Goal: Task Accomplishment & Management: Use online tool/utility

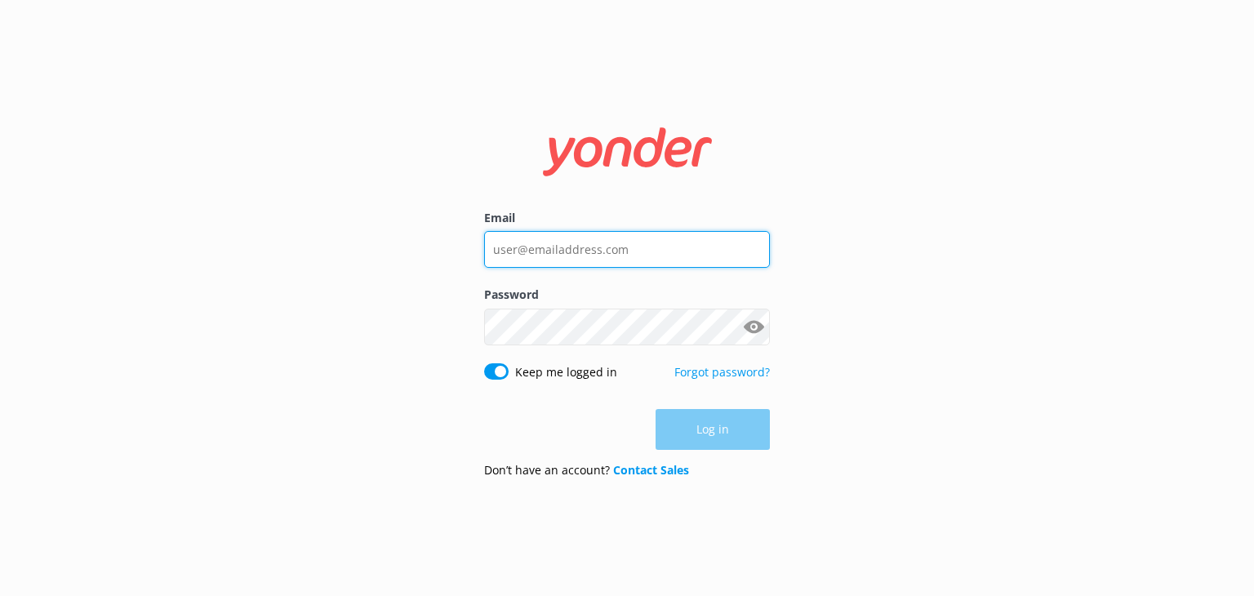
type input "[EMAIL_ADDRESS][DOMAIN_NAME]"
click at [714, 431] on div "Log in" at bounding box center [627, 429] width 286 height 41
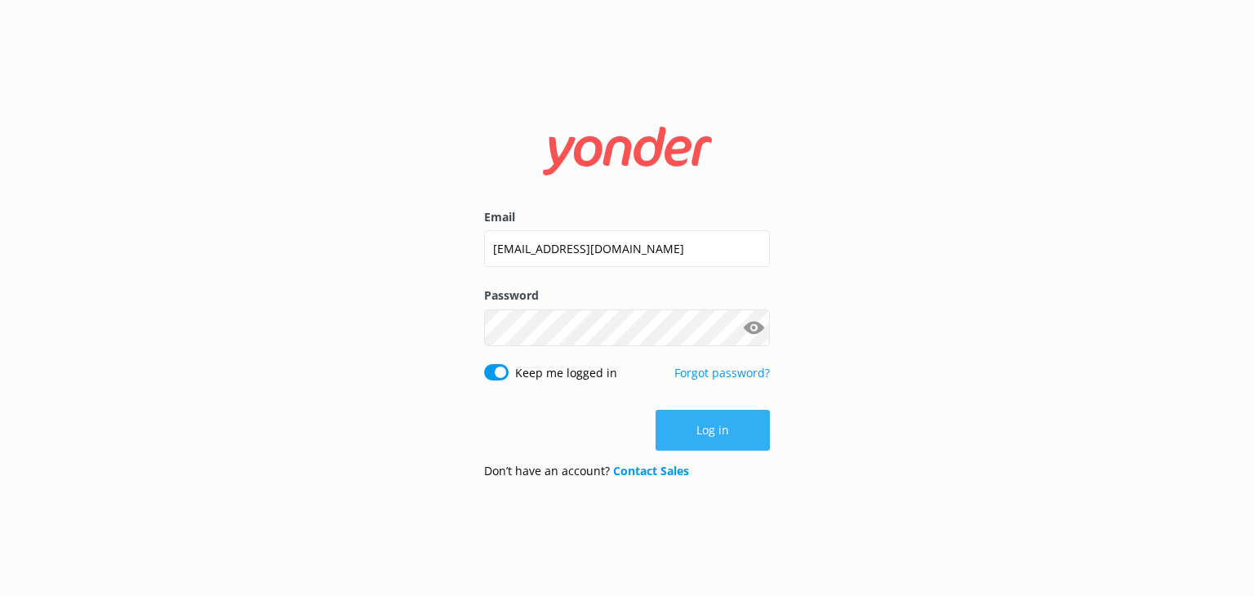
click at [709, 431] on button "Log in" at bounding box center [712, 430] width 114 height 41
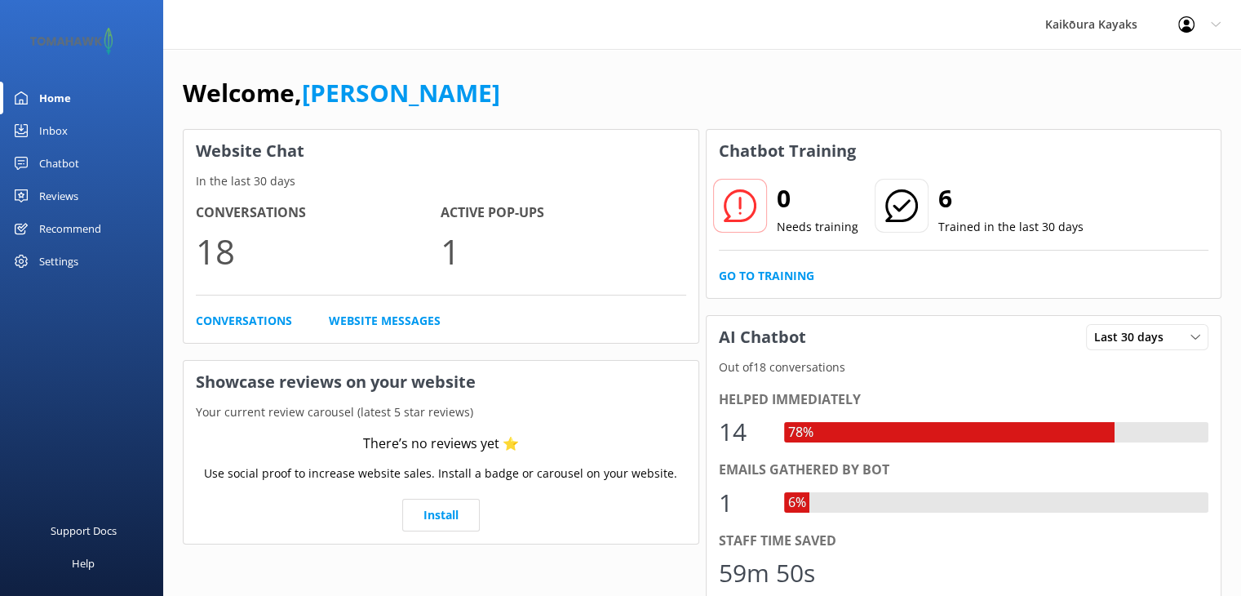
click at [49, 163] on div "Chatbot" at bounding box center [59, 163] width 40 height 33
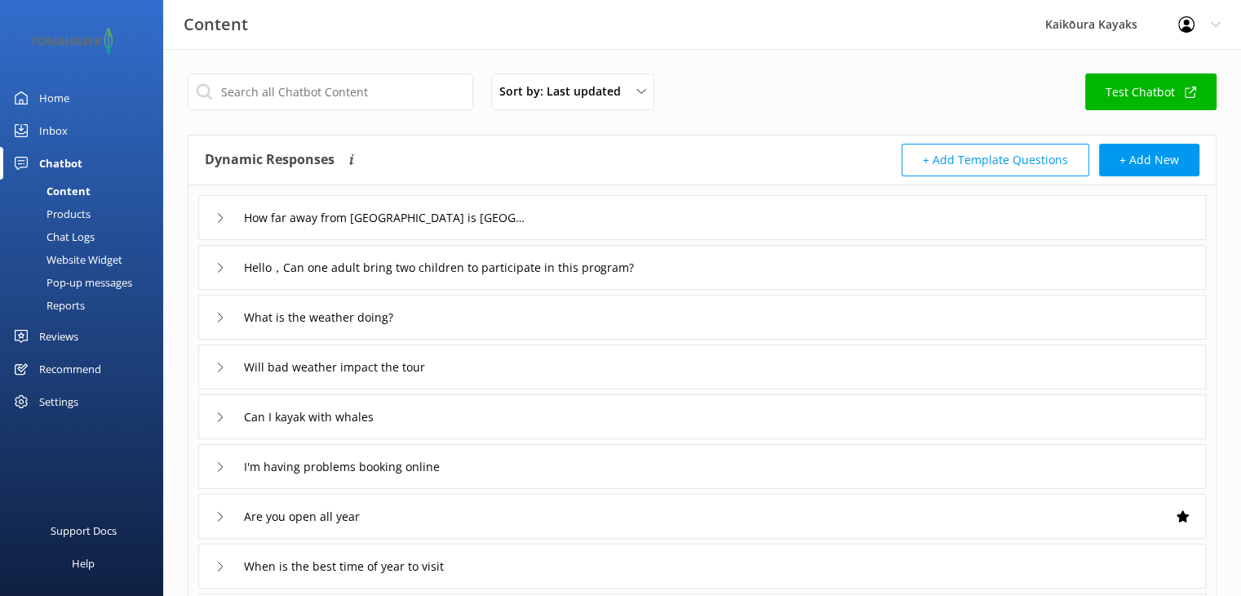
click at [81, 238] on div "Chat Logs" at bounding box center [52, 236] width 85 height 23
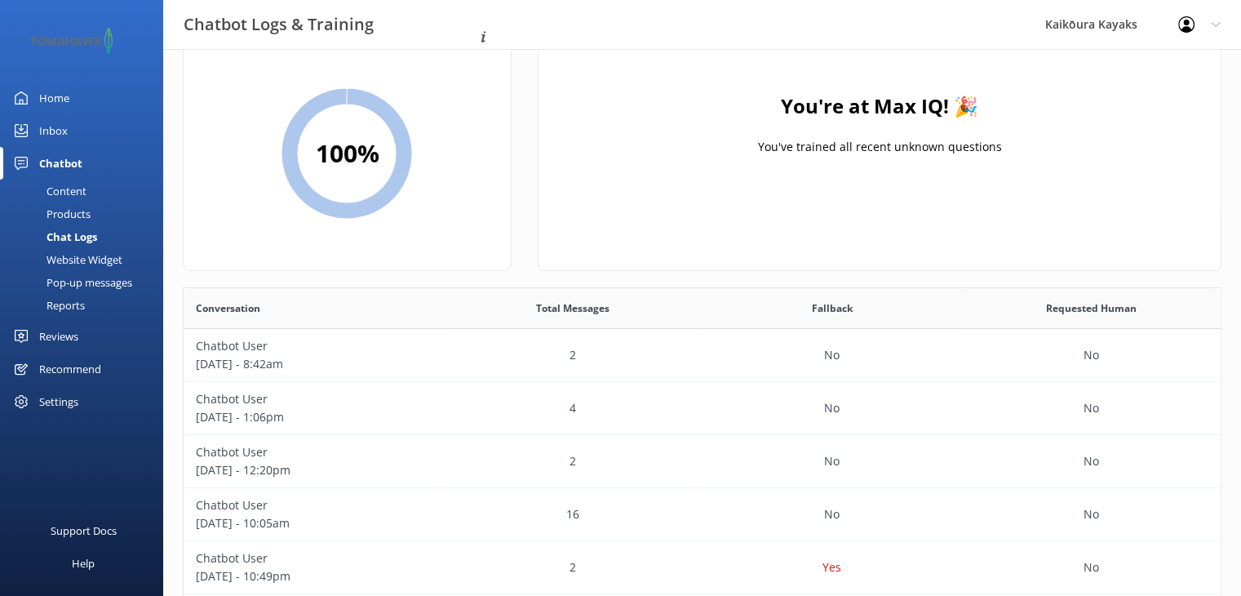
scroll to position [82, 0]
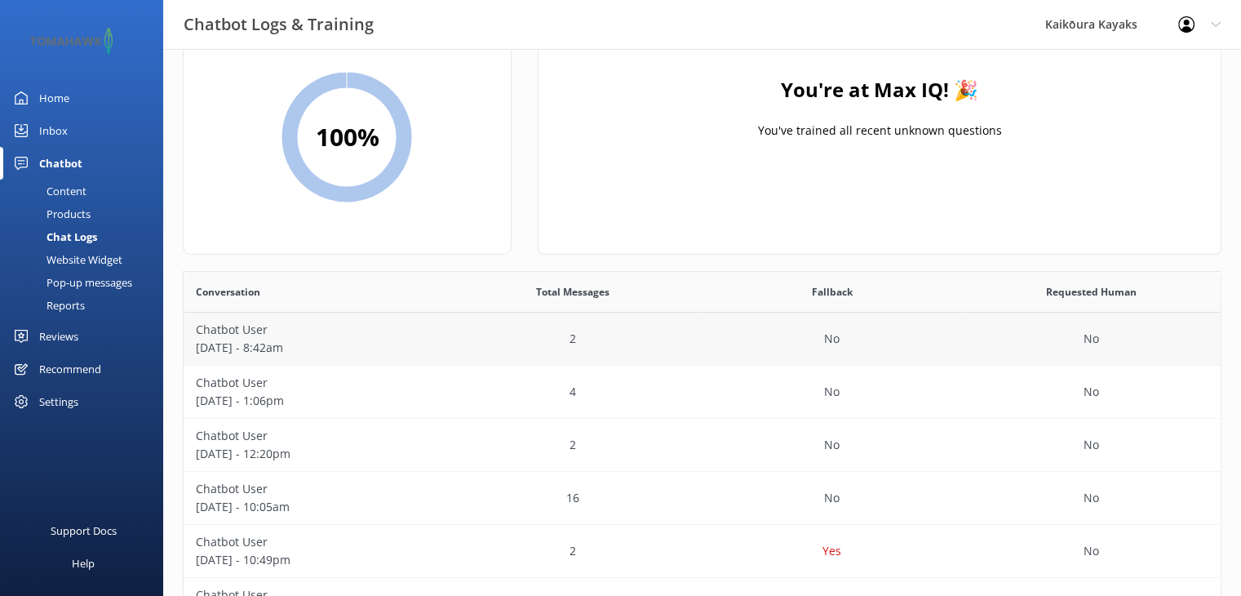
click at [464, 350] on div "2" at bounding box center [573, 339] width 260 height 53
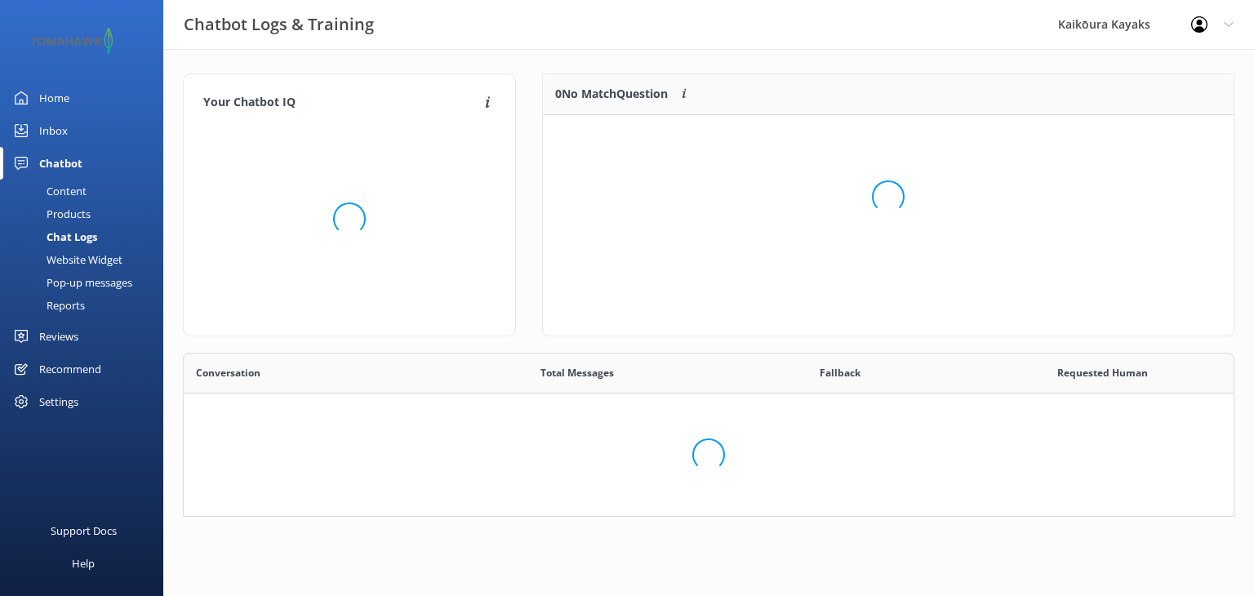
scroll to position [191, 670]
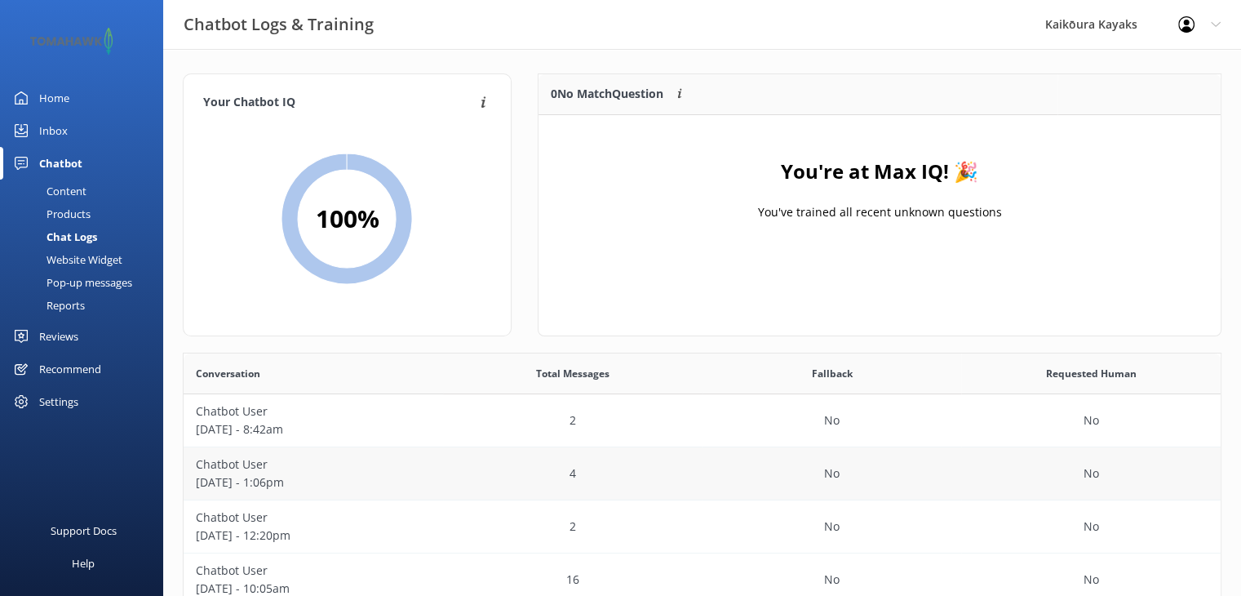
click at [416, 483] on p "[DATE] - 1:06pm" at bounding box center [313, 482] width 235 height 18
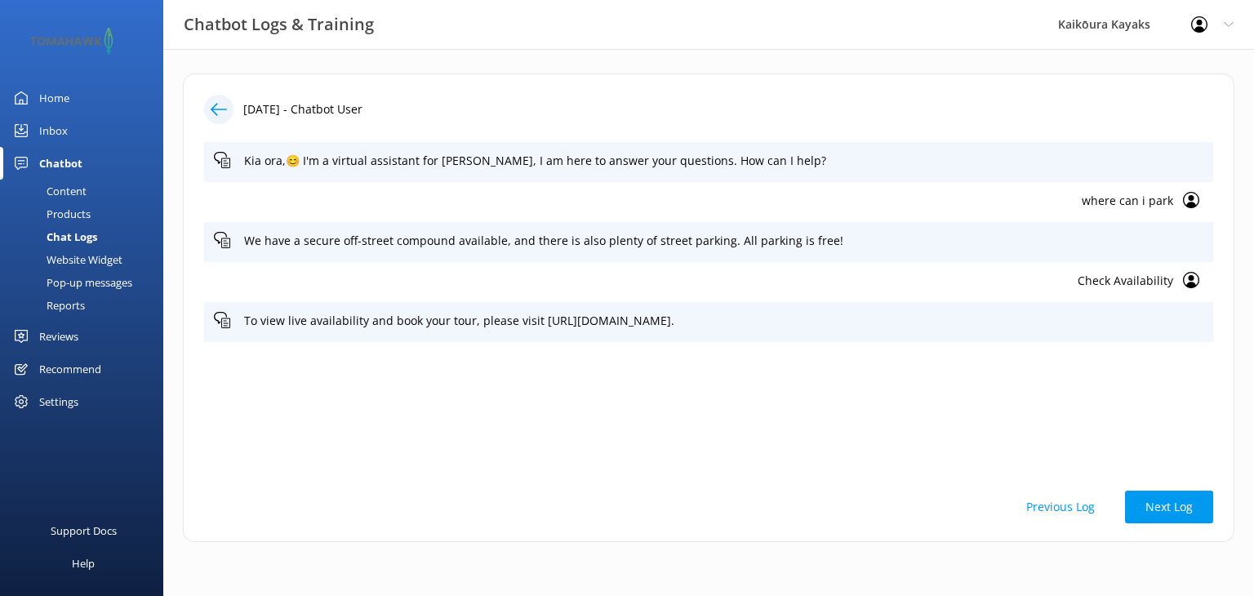
click at [75, 237] on div "Chat Logs" at bounding box center [53, 236] width 87 height 23
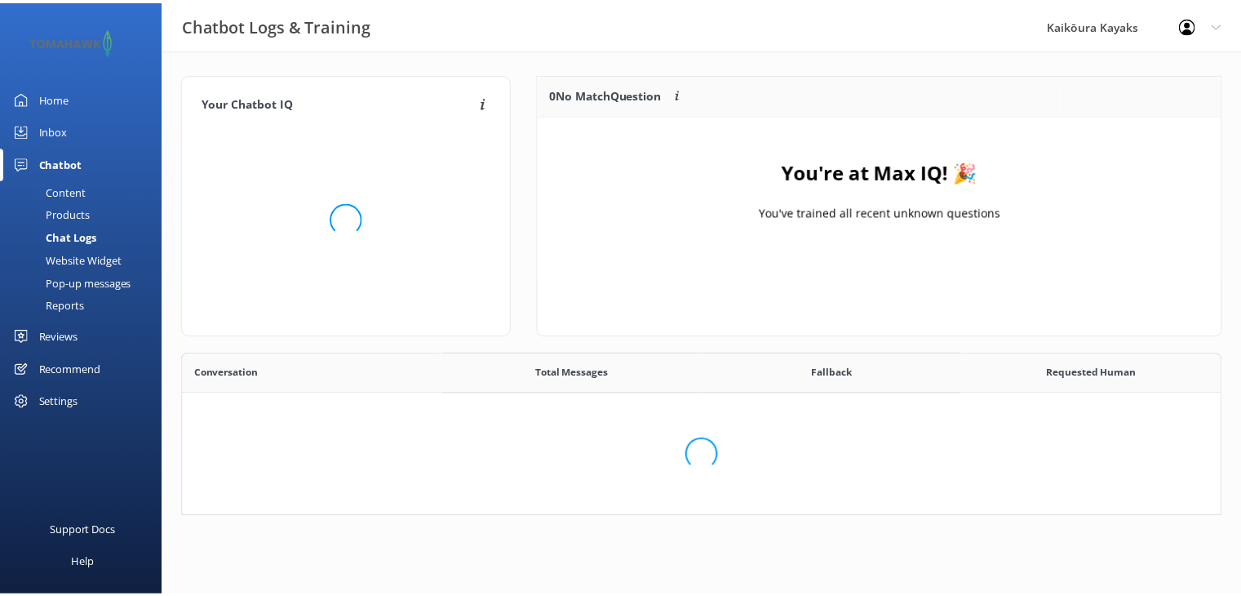
scroll to position [559, 1025]
